Goal: Task Accomplishment & Management: Manage account settings

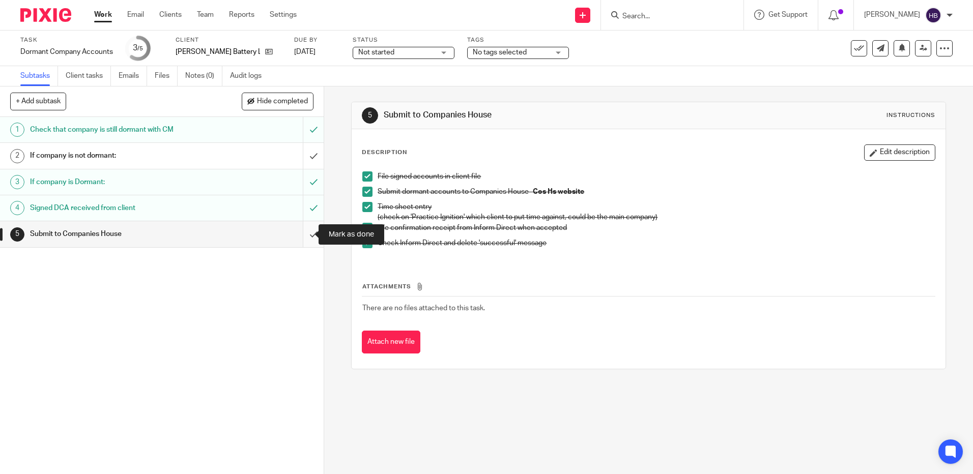
click at [305, 236] on input "submit" at bounding box center [162, 233] width 324 height 25
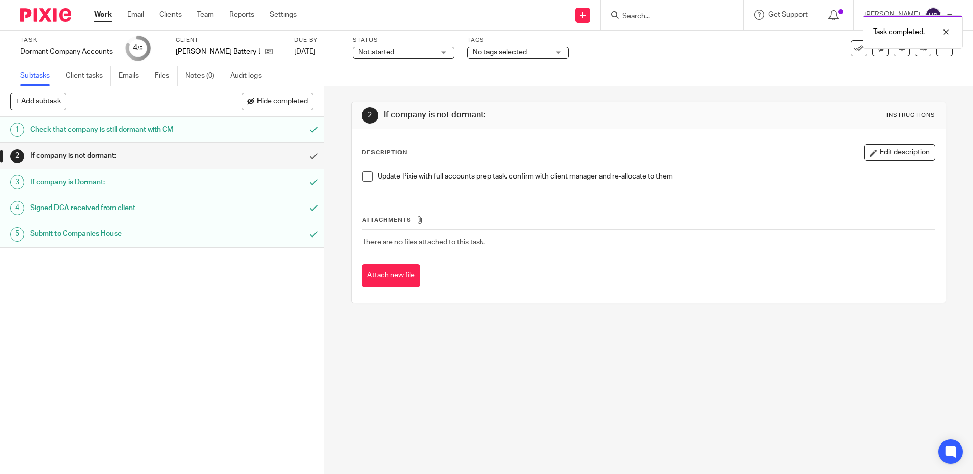
click at [852, 44] on div "Task completed." at bounding box center [725, 29] width 476 height 39
click at [855, 48] on icon at bounding box center [859, 48] width 10 height 10
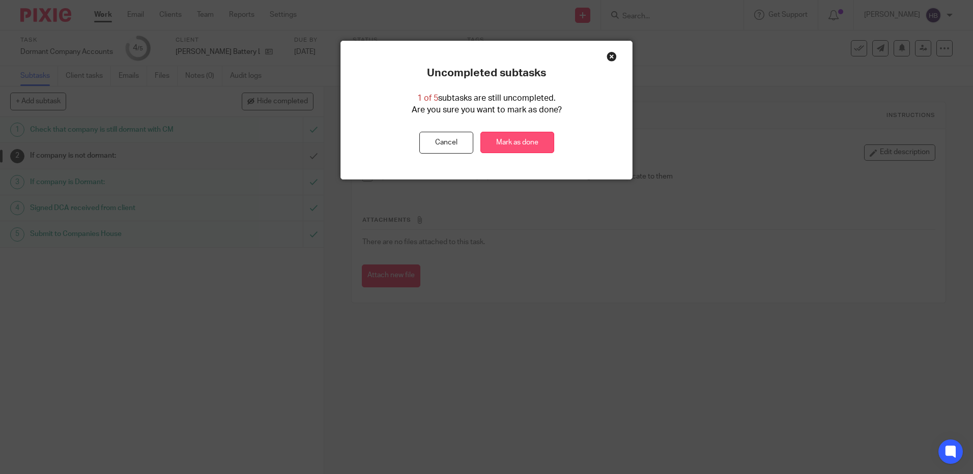
click at [507, 145] on link "Mark as done" at bounding box center [518, 143] width 74 height 22
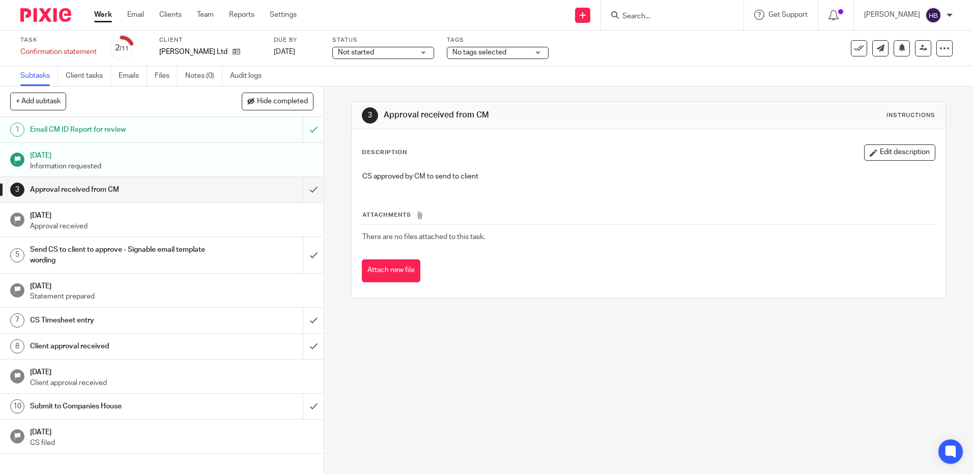
click at [642, 12] on input "Search" at bounding box center [668, 16] width 92 height 9
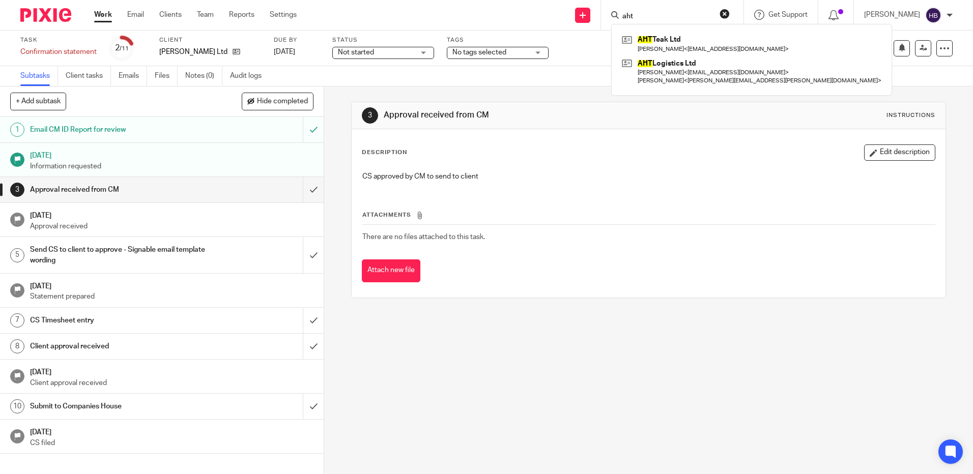
click at [647, 17] on input "aht" at bounding box center [668, 16] width 92 height 9
type input "a"
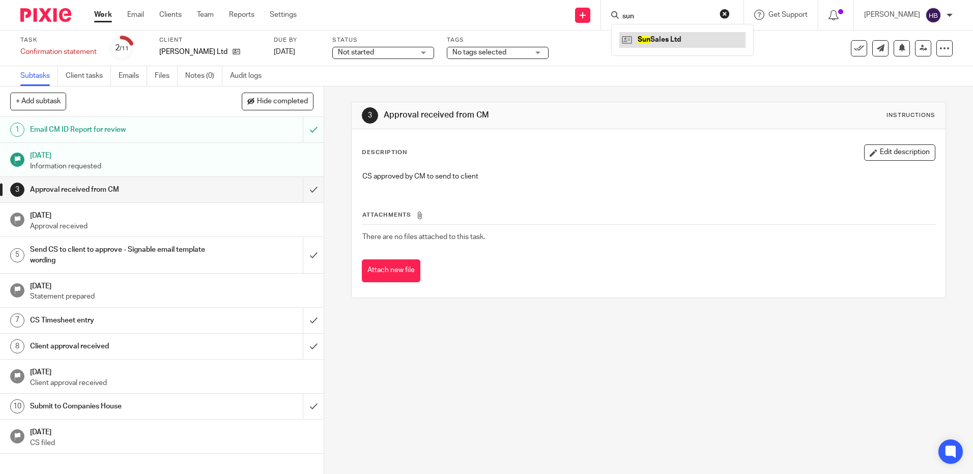
type input "sun"
click at [306, 189] on input "submit" at bounding box center [162, 189] width 324 height 25
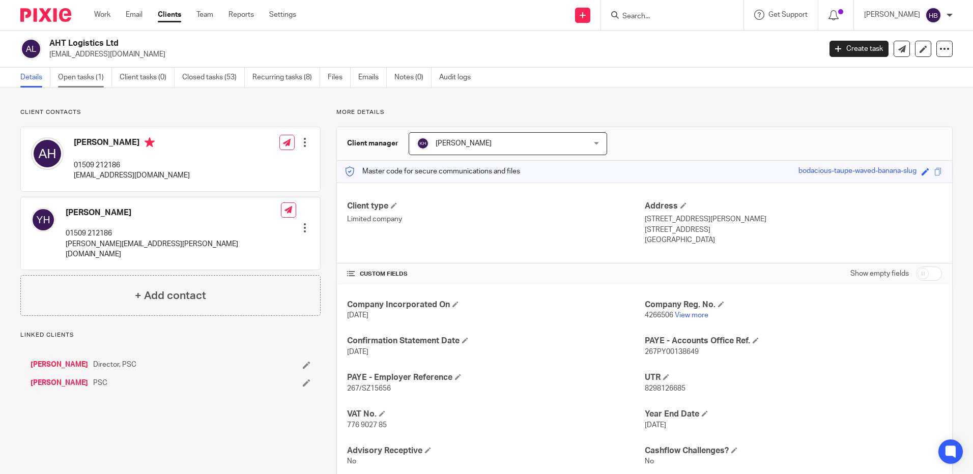
click at [78, 75] on link "Open tasks (1)" at bounding box center [85, 78] width 54 height 20
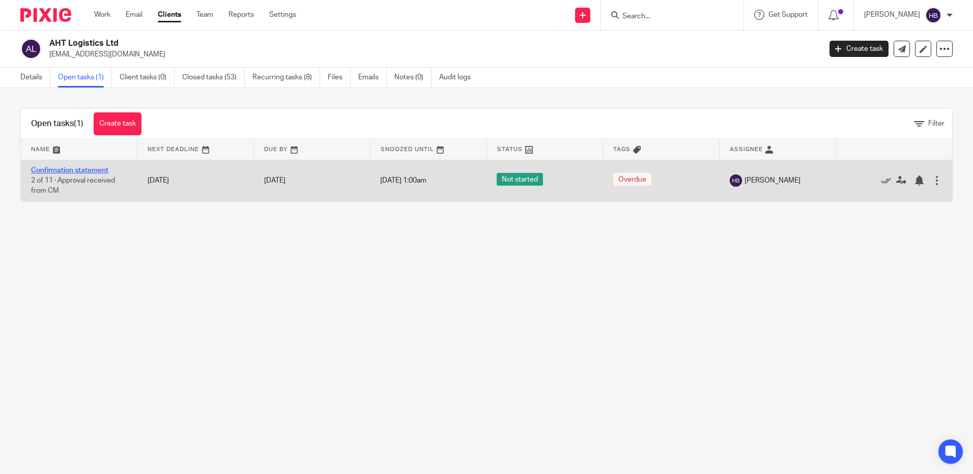
click at [89, 169] on link "Confirmation statement" at bounding box center [69, 170] width 77 height 7
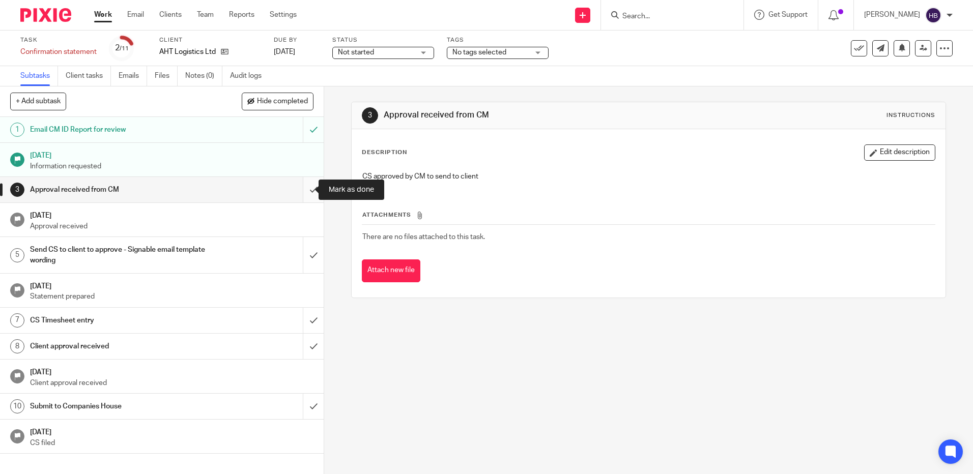
click at [300, 190] on input "submit" at bounding box center [162, 189] width 324 height 25
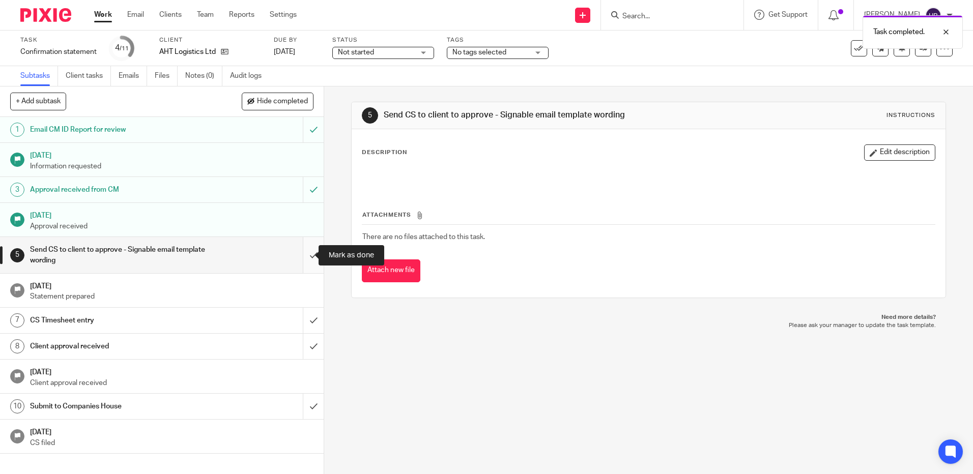
click at [300, 256] on input "submit" at bounding box center [162, 255] width 324 height 36
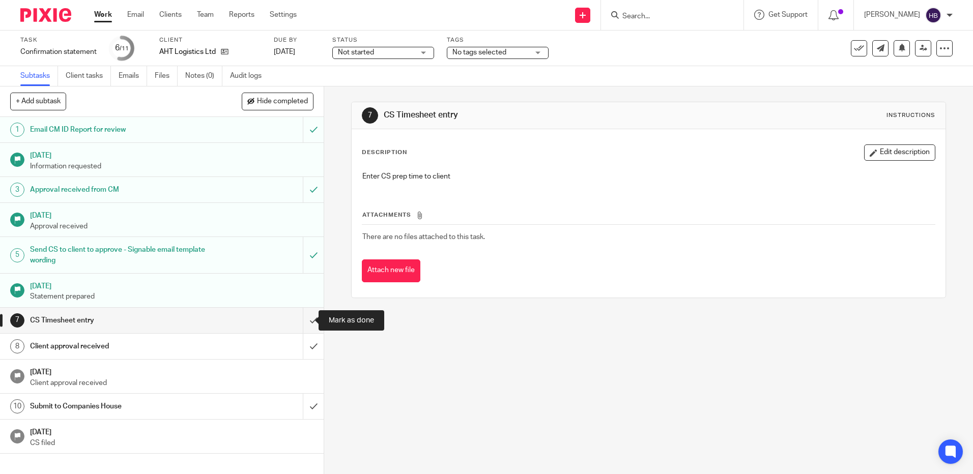
drag, startPoint x: 301, startPoint y: 321, endPoint x: 474, endPoint y: 350, distance: 175.6
click at [301, 321] on input "submit" at bounding box center [162, 320] width 324 height 25
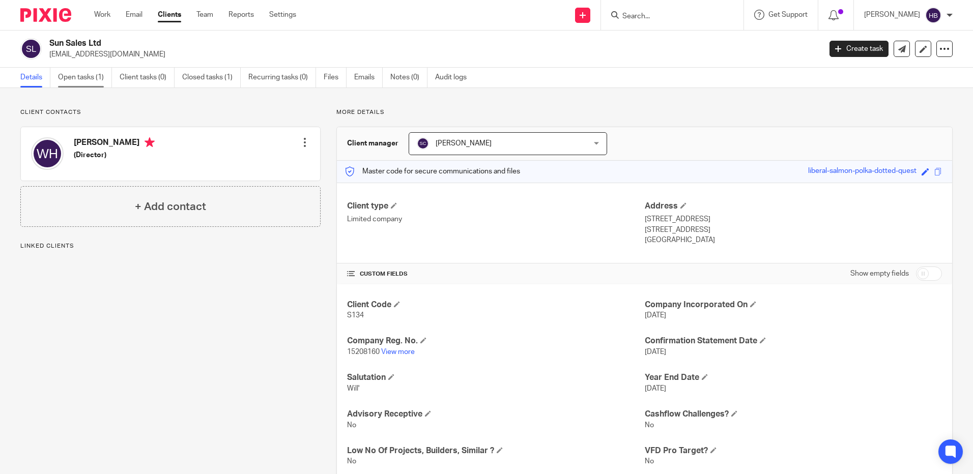
click at [82, 79] on link "Open tasks (1)" at bounding box center [85, 78] width 54 height 20
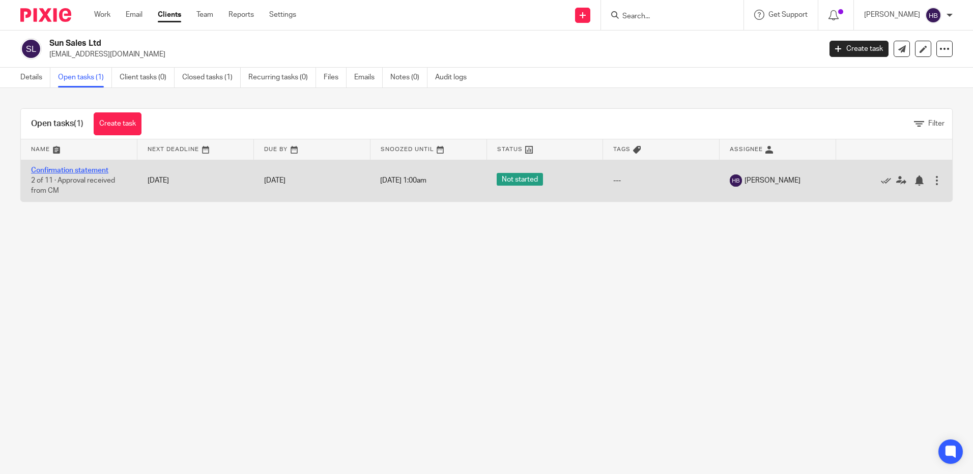
click at [78, 168] on link "Confirmation statement" at bounding box center [69, 170] width 77 height 7
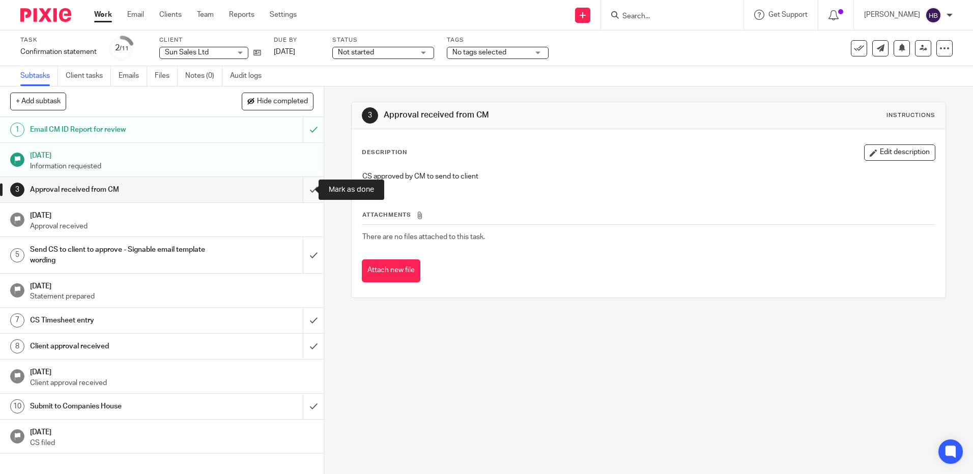
click at [301, 190] on input "submit" at bounding box center [162, 189] width 324 height 25
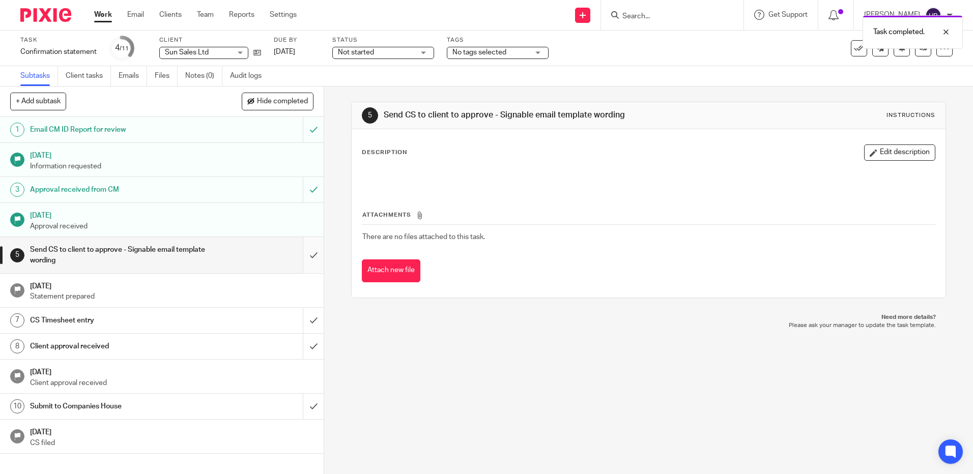
click at [300, 257] on input "submit" at bounding box center [162, 255] width 324 height 36
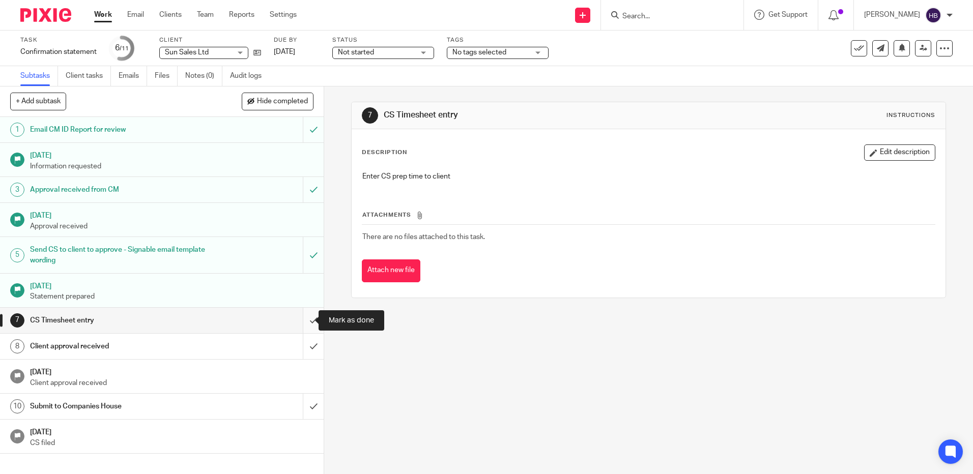
click at [303, 318] on input "submit" at bounding box center [162, 320] width 324 height 25
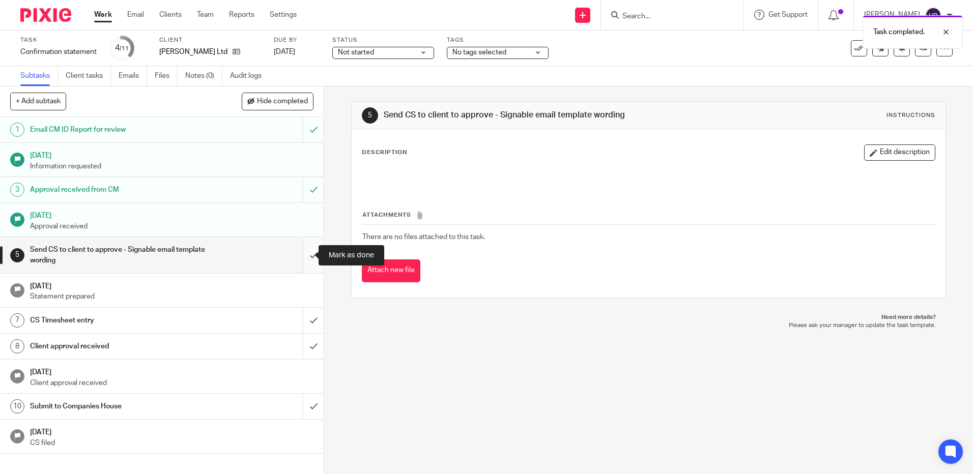
click at [302, 254] on input "submit" at bounding box center [162, 255] width 324 height 36
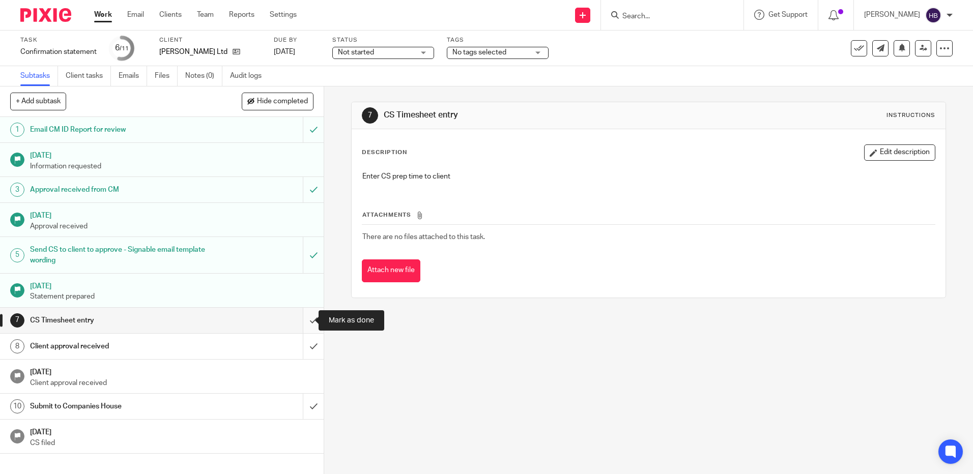
click at [301, 322] on input "submit" at bounding box center [162, 320] width 324 height 25
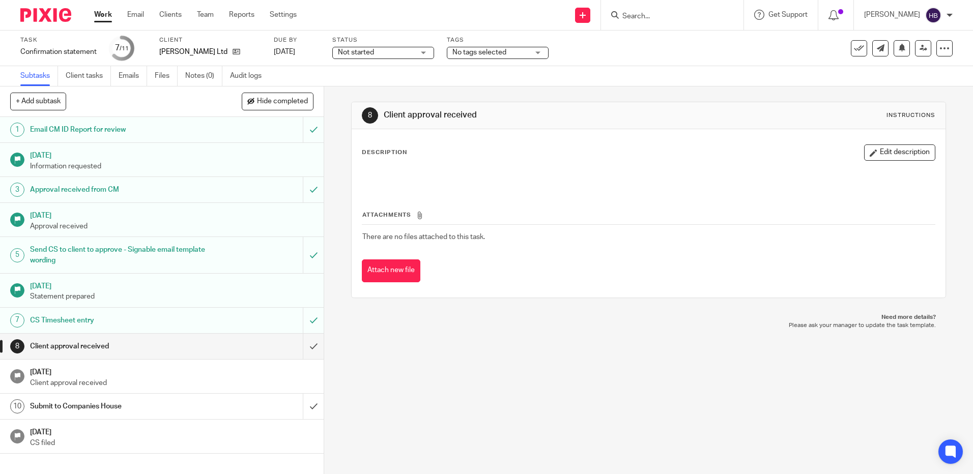
click at [387, 339] on div "8 Client approval received Instructions Description Edit description Attachment…" at bounding box center [648, 281] width 649 height 388
click at [444, 399] on div "8 Client approval received Instructions Description Edit description Attachment…" at bounding box center [648, 281] width 649 height 388
click at [947, 13] on div at bounding box center [950, 15] width 6 height 6
click at [909, 71] on span "Logout" at bounding box center [905, 70] width 23 height 7
